Goal: Entertainment & Leisure: Browse casually

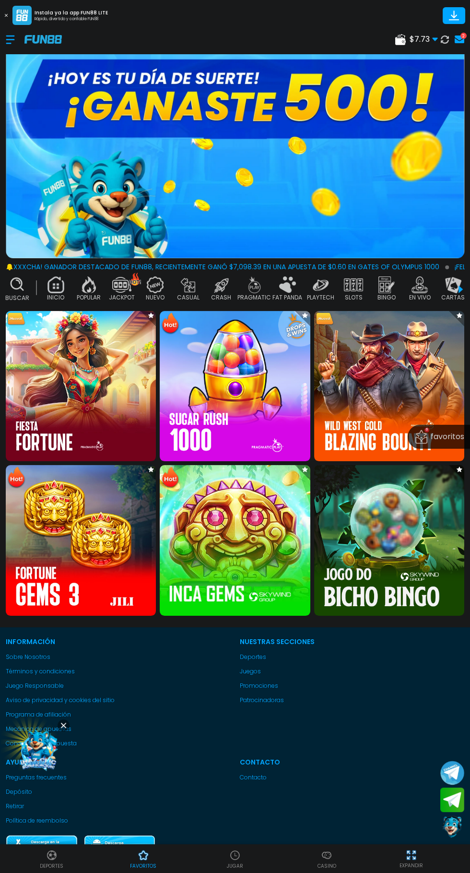
scroll to position [81, 0]
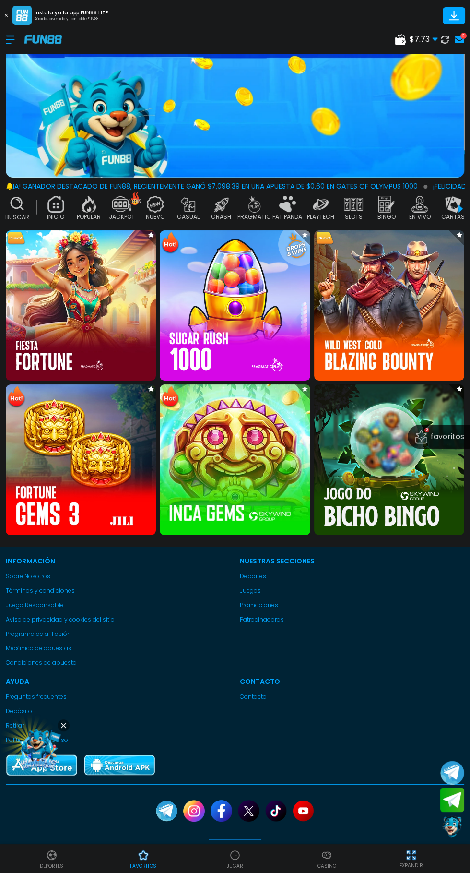
click at [340, 867] on div "Casino" at bounding box center [327, 859] width 92 height 22
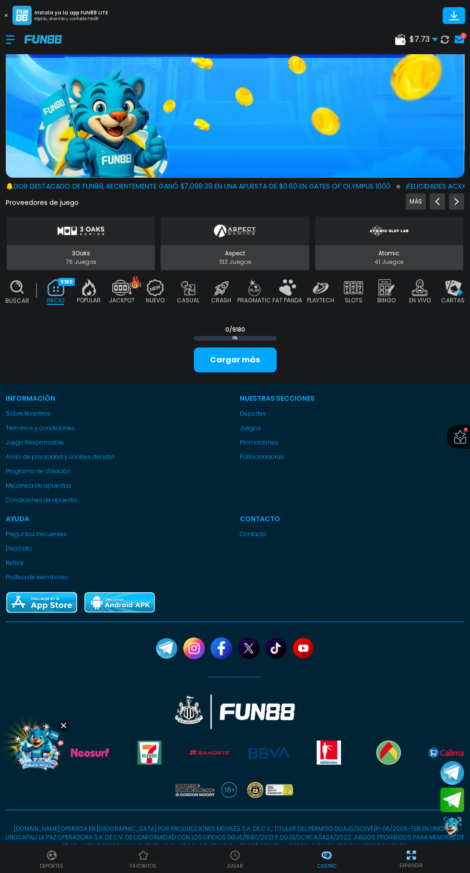
scroll to position [19, 0]
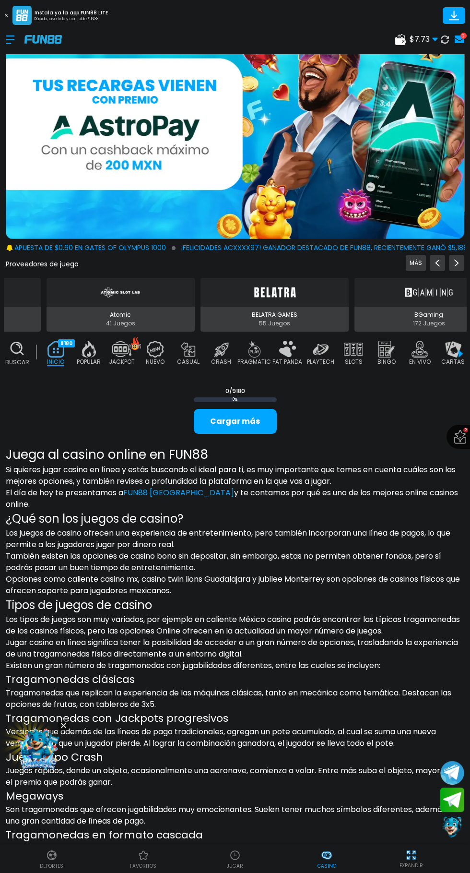
click at [86, 347] on img at bounding box center [88, 349] width 19 height 17
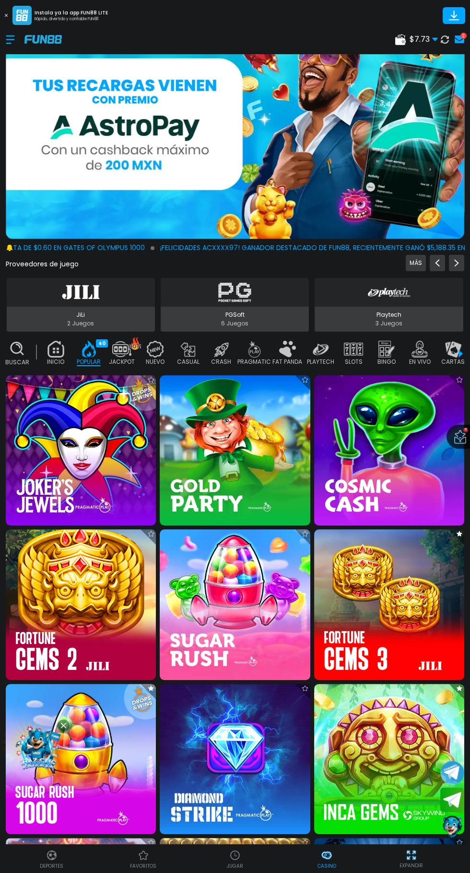
scroll to position [0, 24]
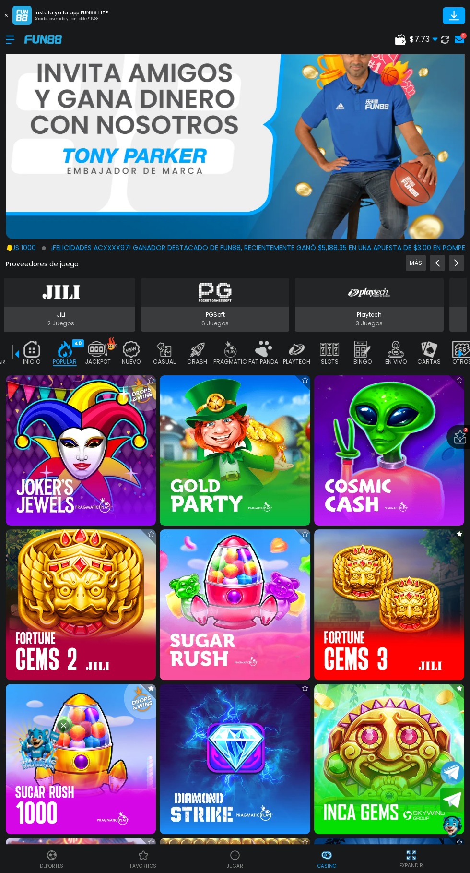
click at [94, 435] on img at bounding box center [81, 450] width 150 height 150
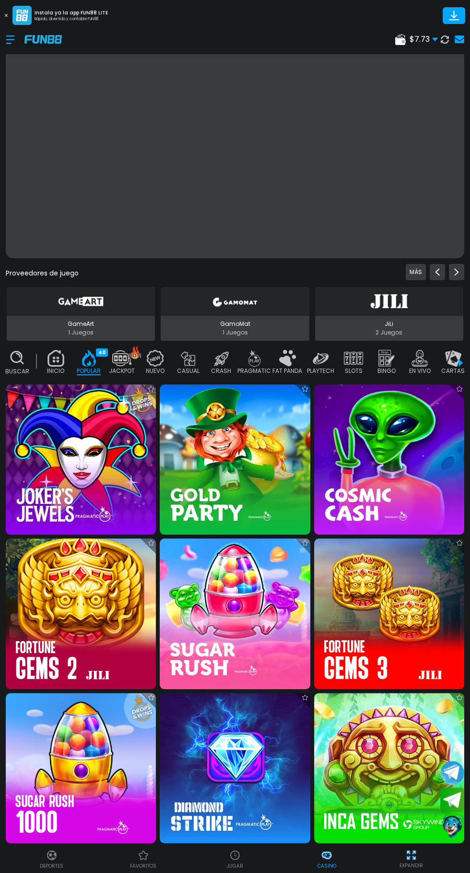
scroll to position [0, 24]
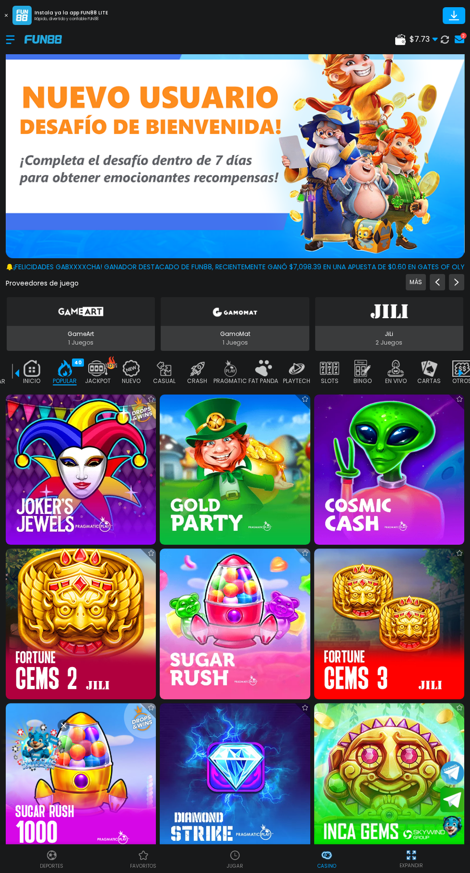
click at [399, 374] on img at bounding box center [395, 368] width 19 height 17
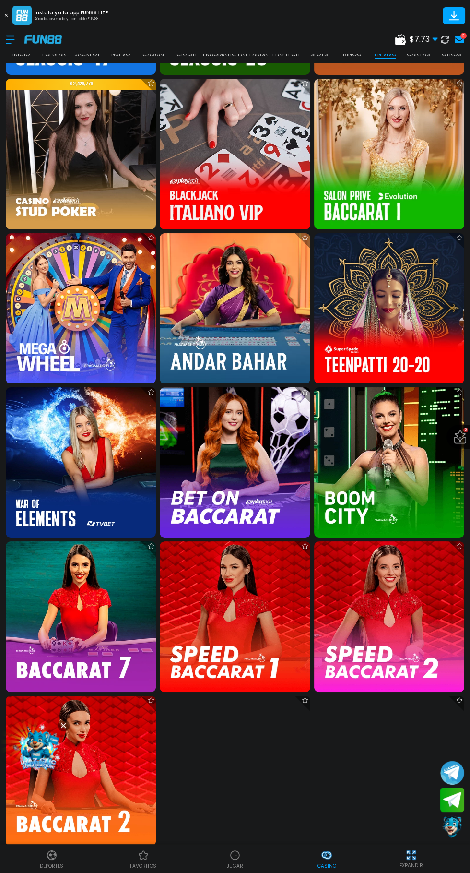
scroll to position [1397, 0]
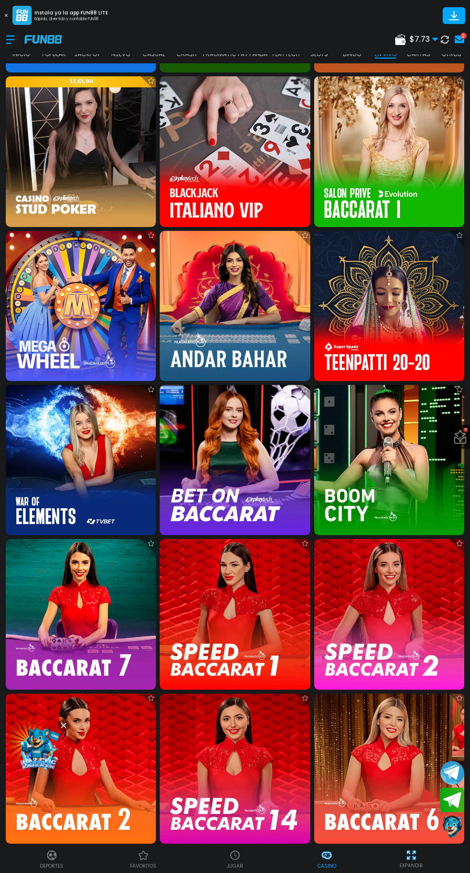
click at [106, 334] on img at bounding box center [81, 306] width 150 height 150
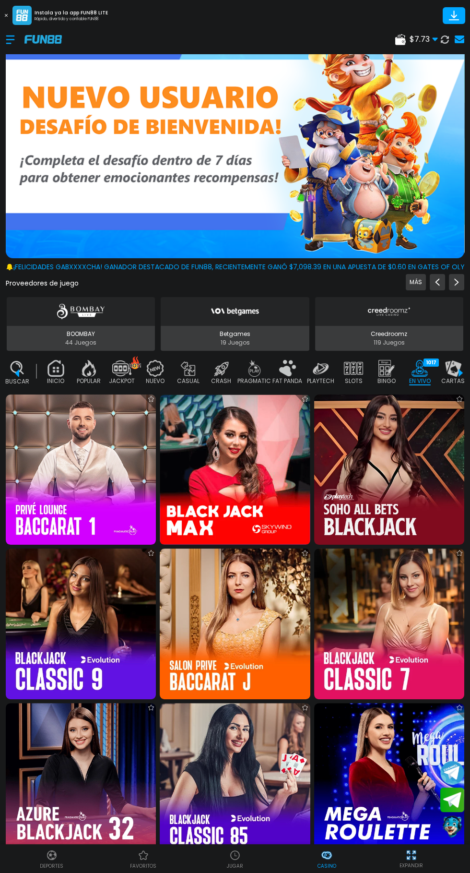
scroll to position [0, 35]
